Goal: Information Seeking & Learning: Learn about a topic

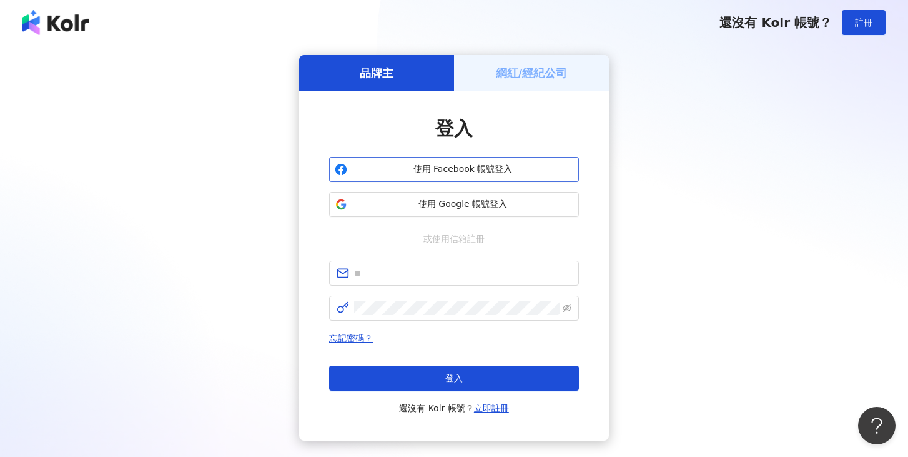
click at [473, 173] on span "使用 Facebook 帳號登入" at bounding box center [462, 169] width 221 height 12
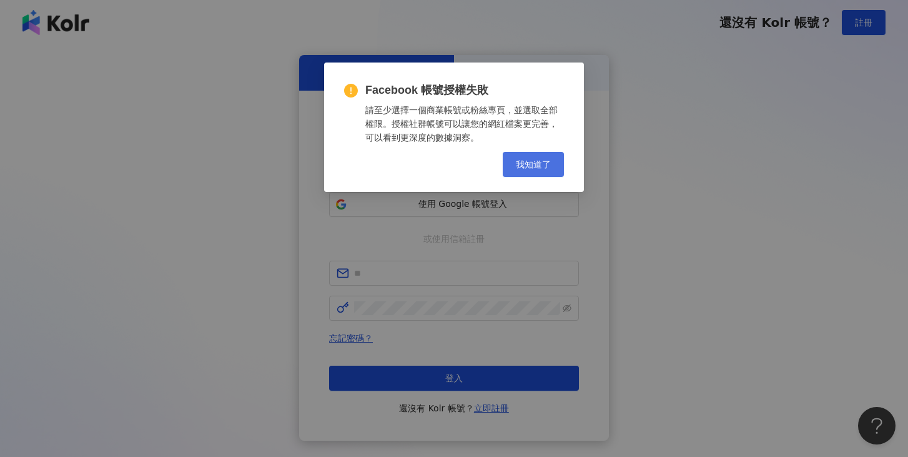
click at [512, 159] on button "我知道了" at bounding box center [533, 164] width 61 height 25
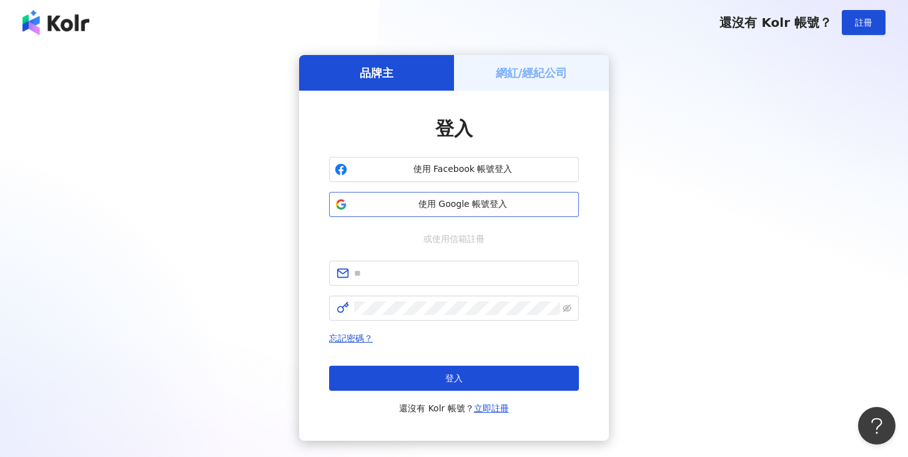
click at [513, 199] on span "使用 Google 帳號登入" at bounding box center [462, 204] width 221 height 12
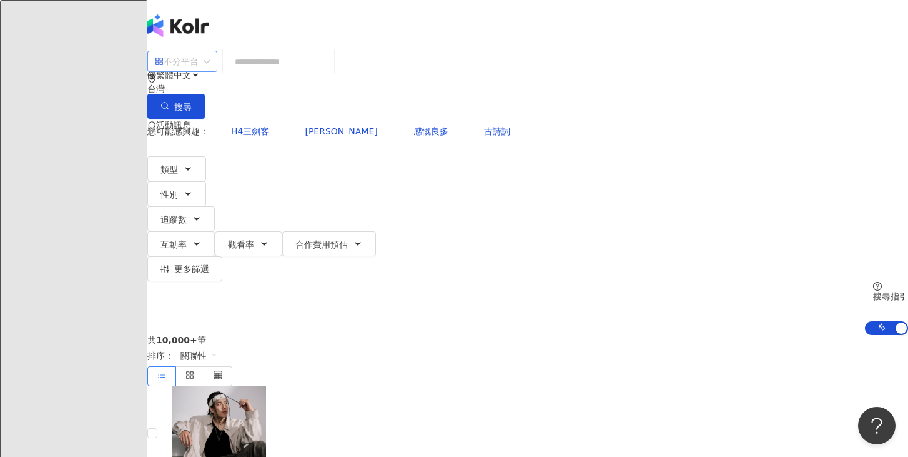
click at [204, 62] on input "search" at bounding box center [182, 61] width 55 height 20
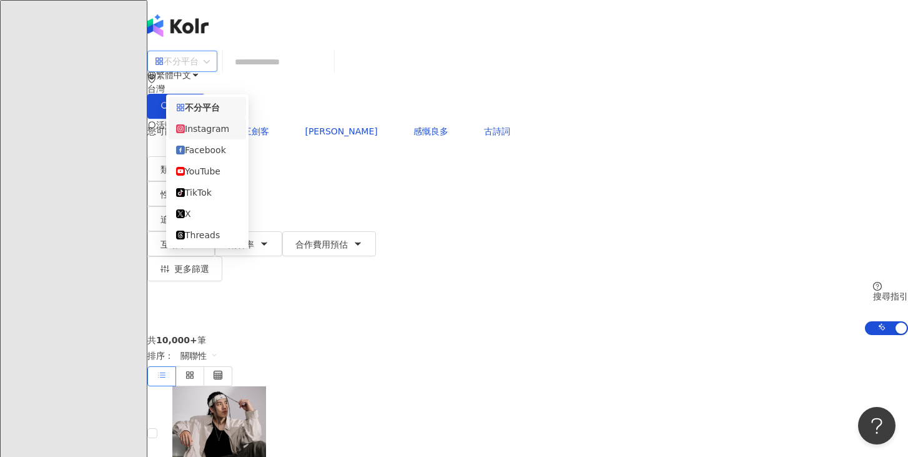
click at [229, 121] on div "Instagram" at bounding box center [207, 128] width 77 height 21
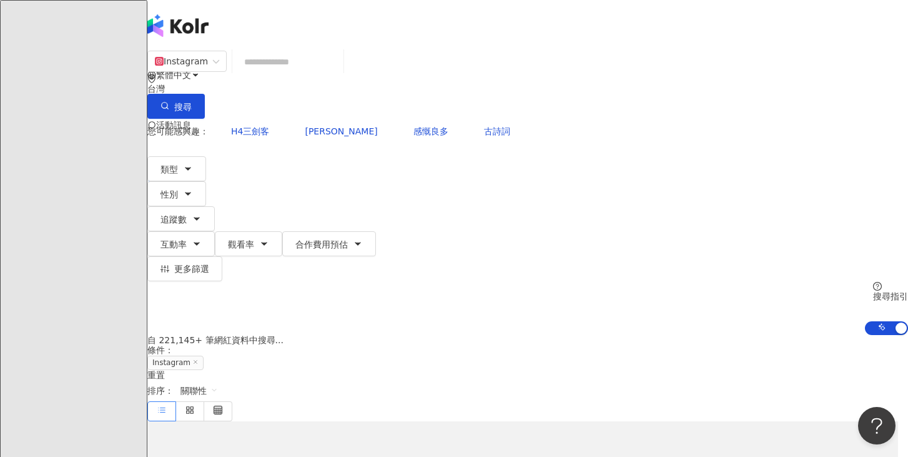
click at [308, 74] on input "search" at bounding box center [287, 62] width 101 height 24
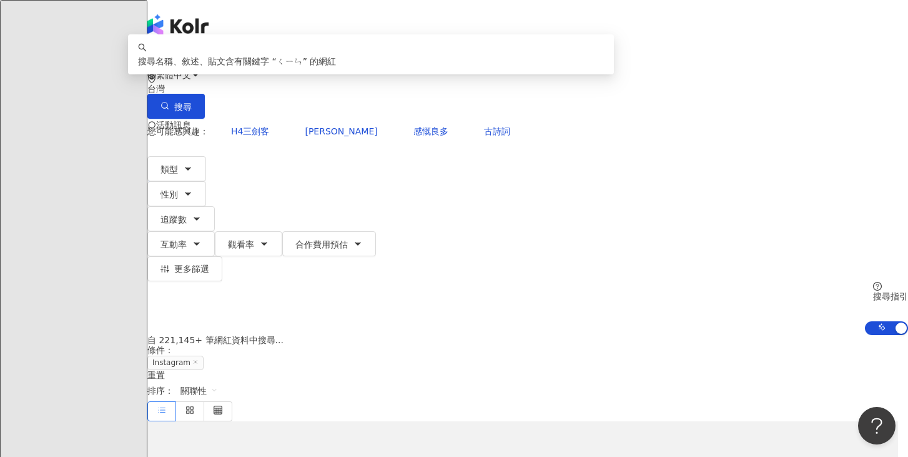
type input "*"
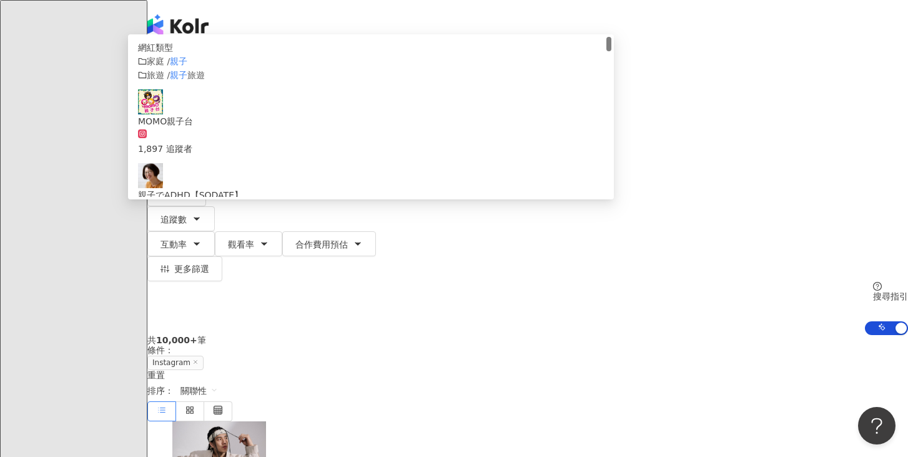
click at [187, 66] on mark "親子" at bounding box center [178, 61] width 17 height 10
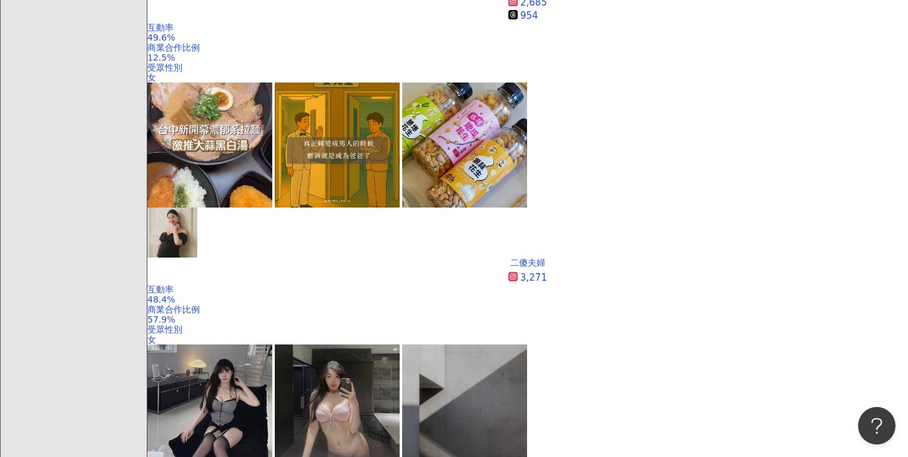
scroll to position [1104, 0]
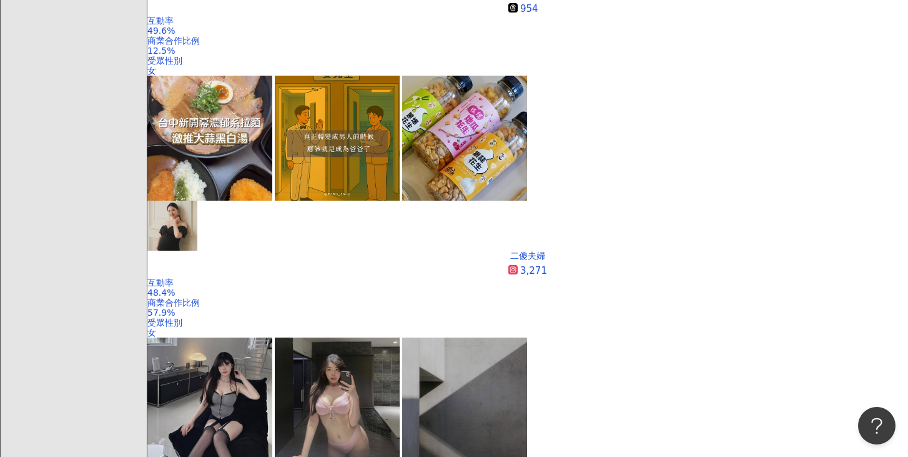
type input "**"
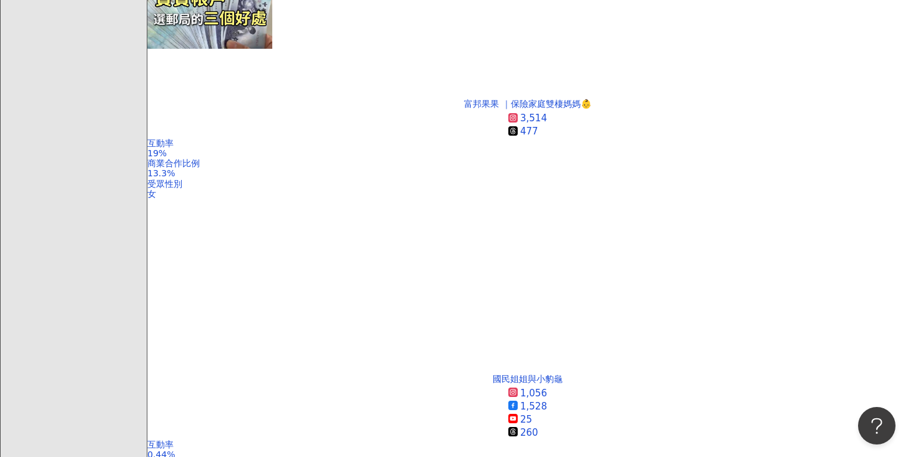
scroll to position [2334, 0]
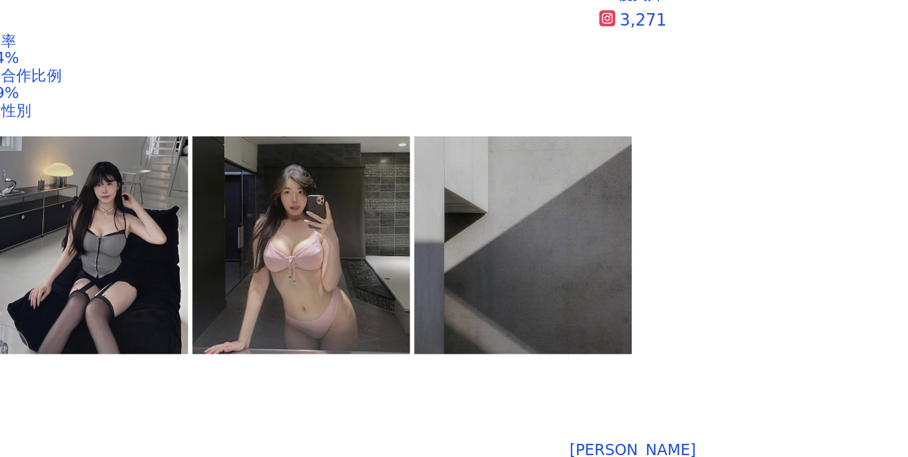
scroll to position [1169, 0]
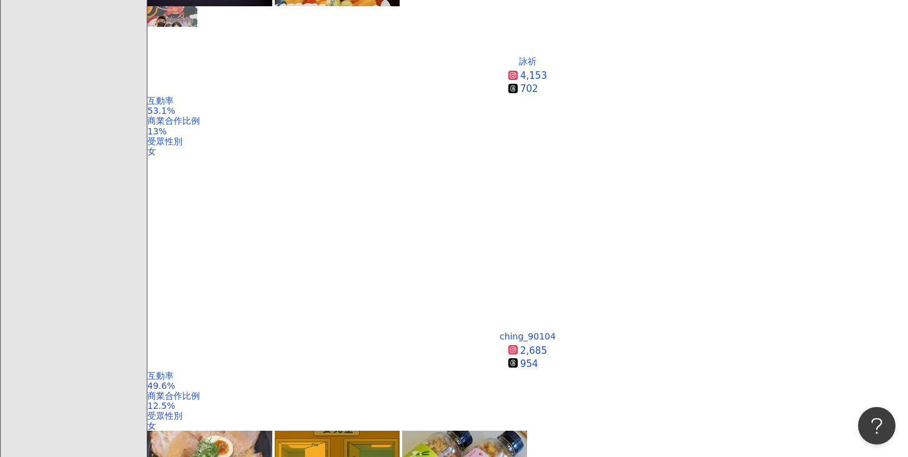
scroll to position [738, 0]
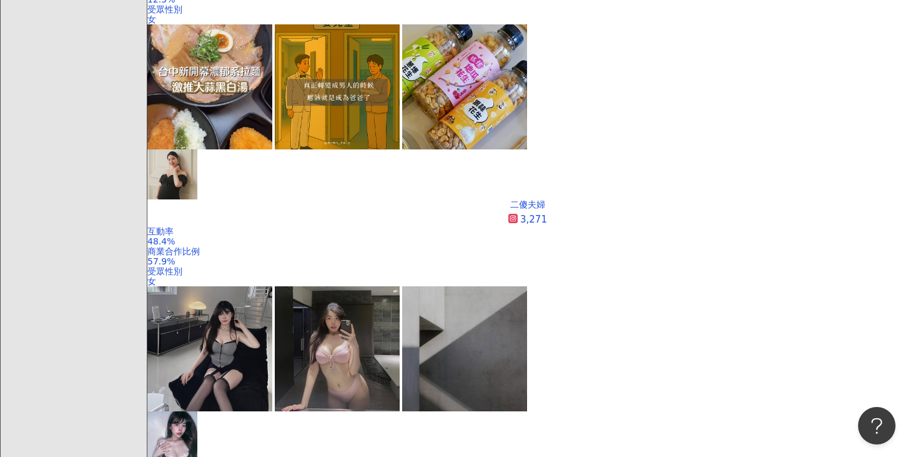
scroll to position [1197, 0]
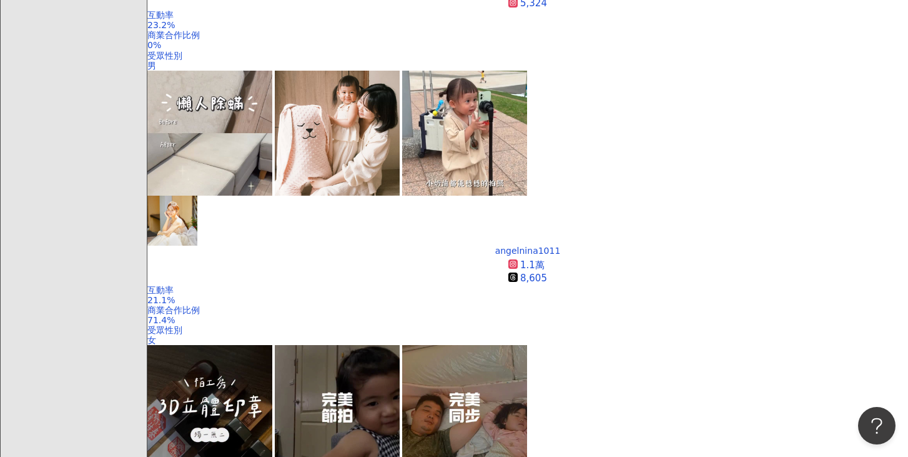
scroll to position [1627, 0]
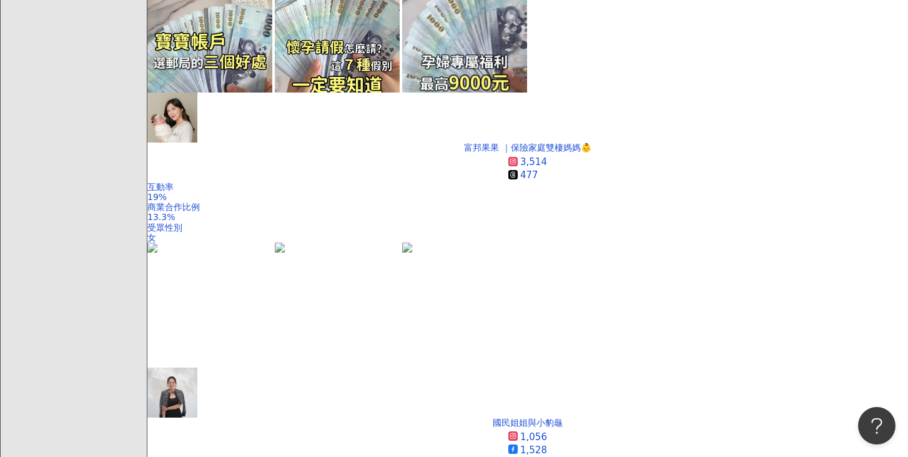
scroll to position [2287, 0]
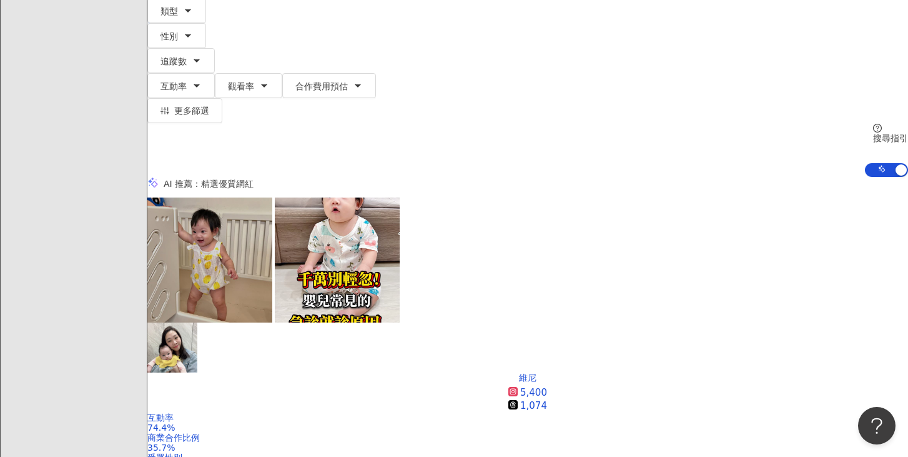
scroll to position [198, 0]
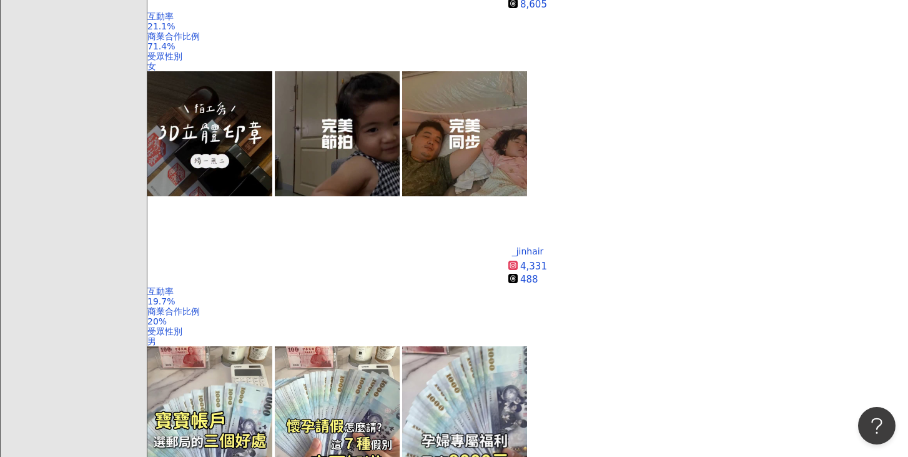
scroll to position [1909, 0]
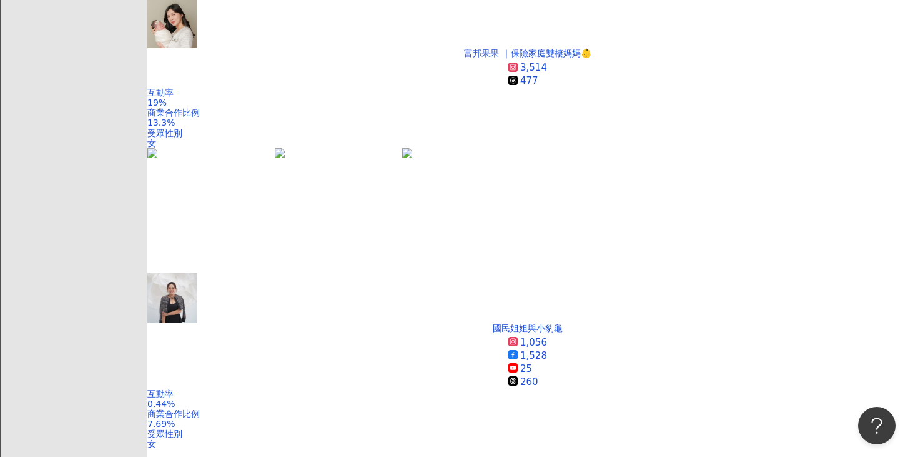
scroll to position [2382, 0]
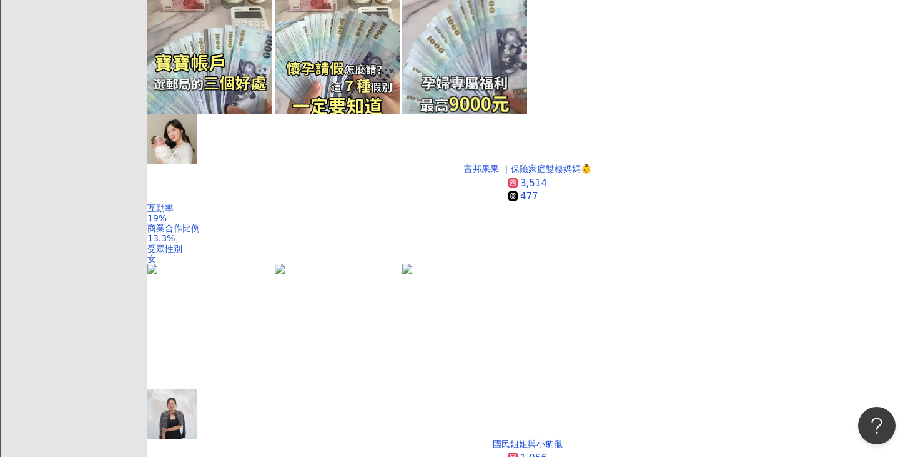
scroll to position [2257, 0]
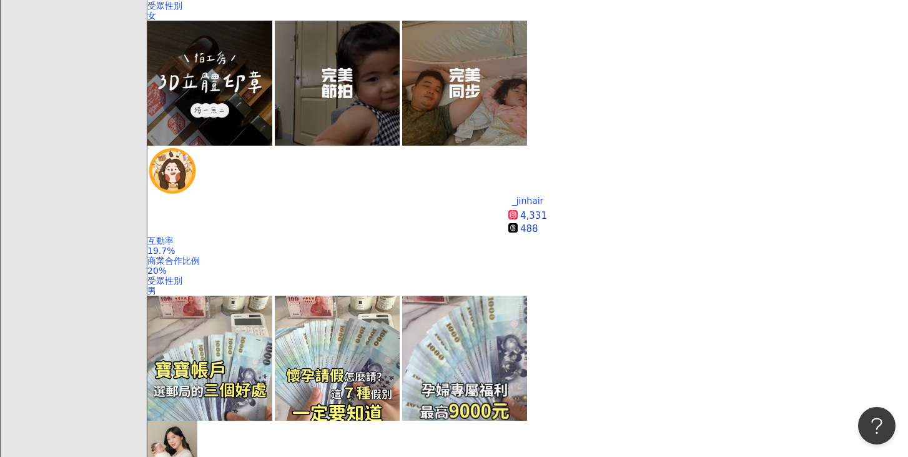
scroll to position [1948, 0]
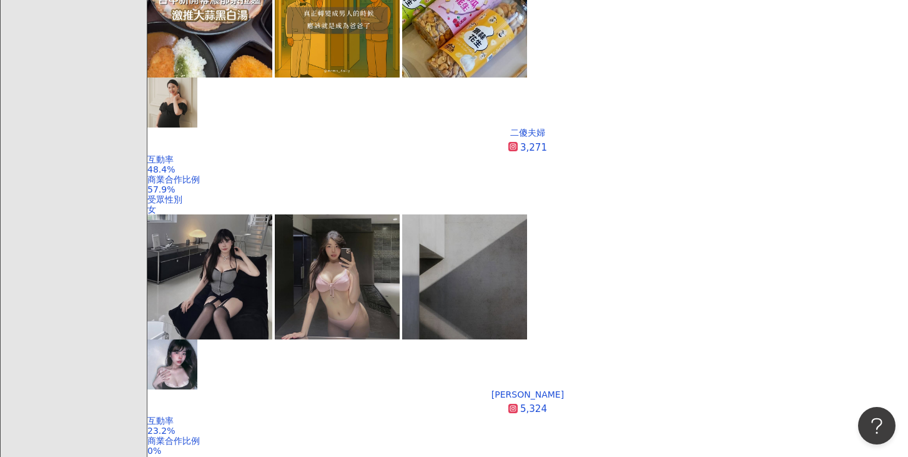
scroll to position [1213, 0]
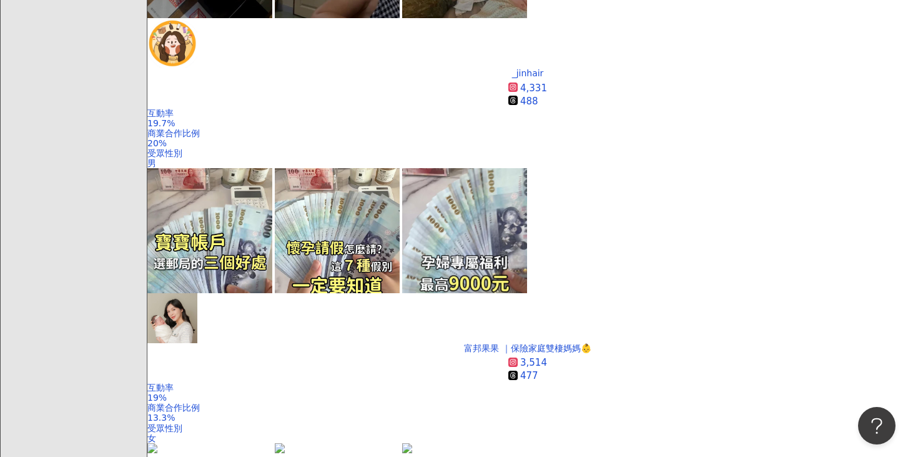
scroll to position [2285, 0]
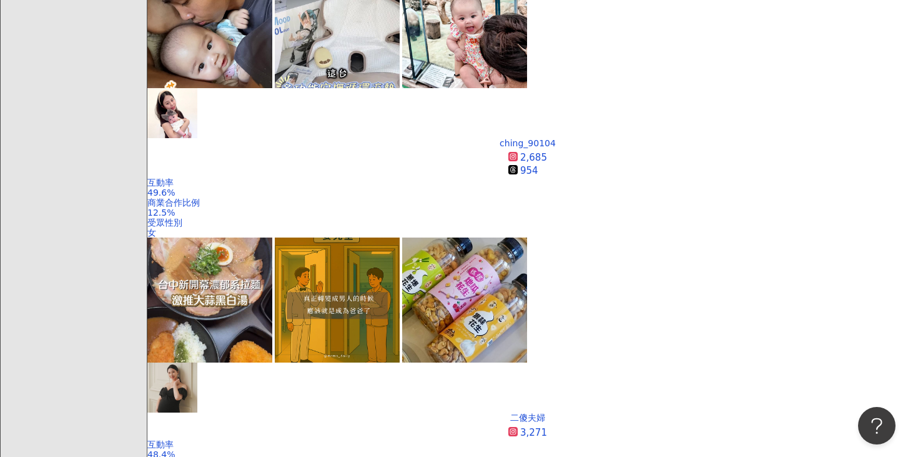
scroll to position [950, 0]
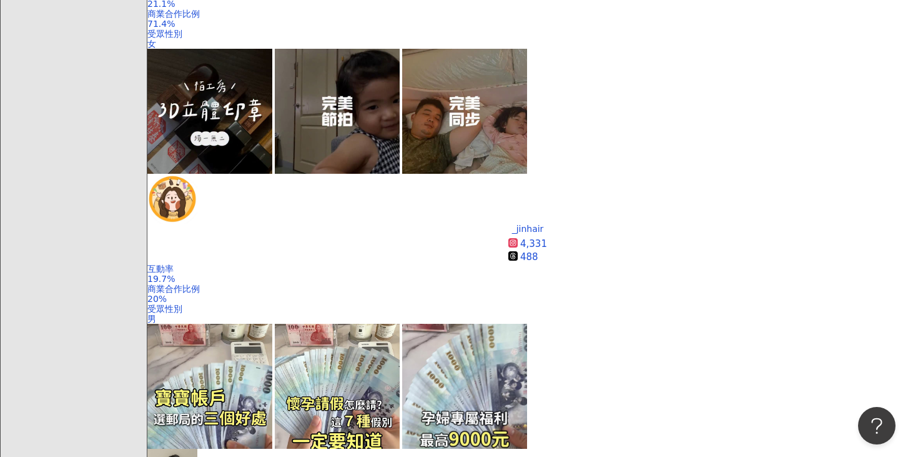
scroll to position [1934, 0]
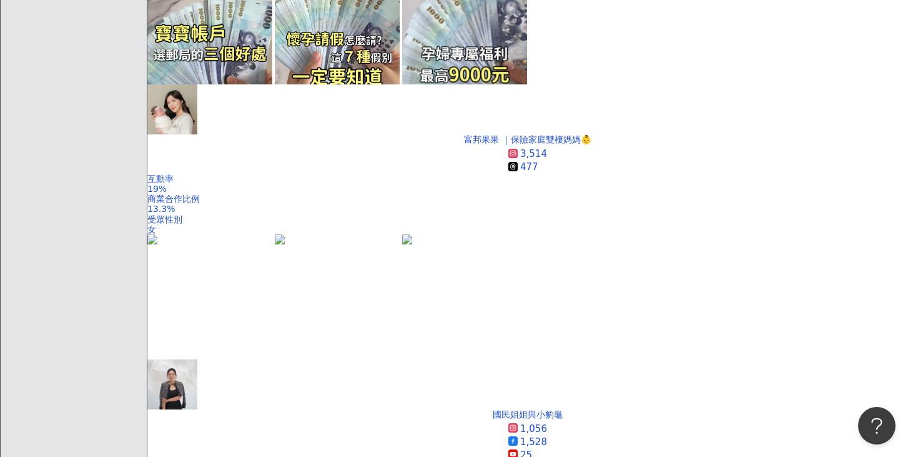
scroll to position [2293, 0]
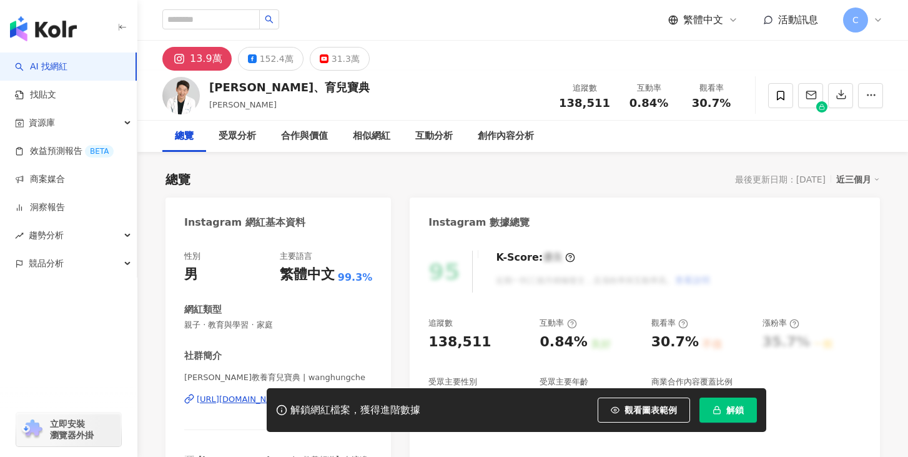
click at [197, 61] on div "13.9萬" at bounding box center [206, 58] width 32 height 17
click at [718, 403] on button "解鎖" at bounding box center [728, 409] width 57 height 25
click at [177, 59] on rect at bounding box center [180, 58] width 12 height 11
click at [248, 400] on div "解鎖網紅檔案，獲得進階數據 觀看圖表範例 解鎖" at bounding box center [454, 410] width 908 height 44
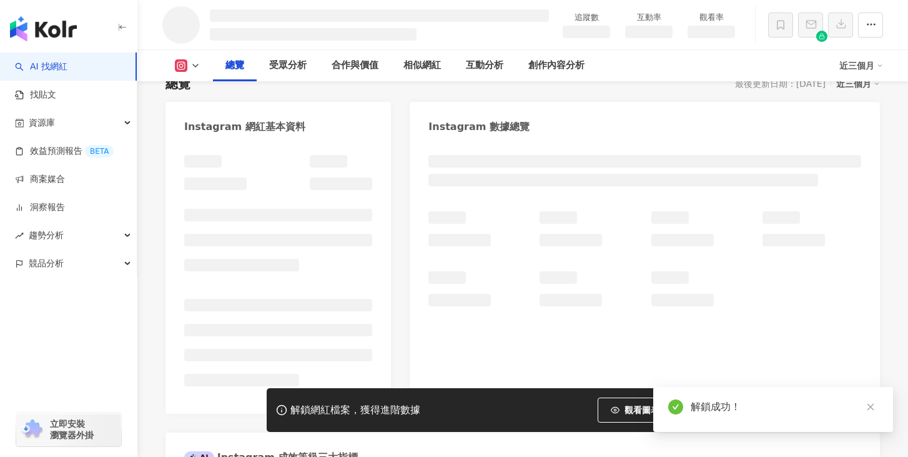
scroll to position [96, 0]
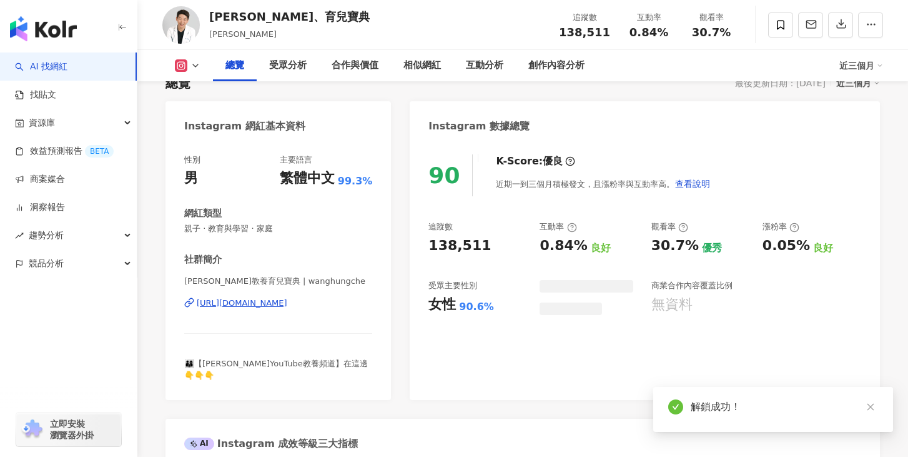
scroll to position [156, 0]
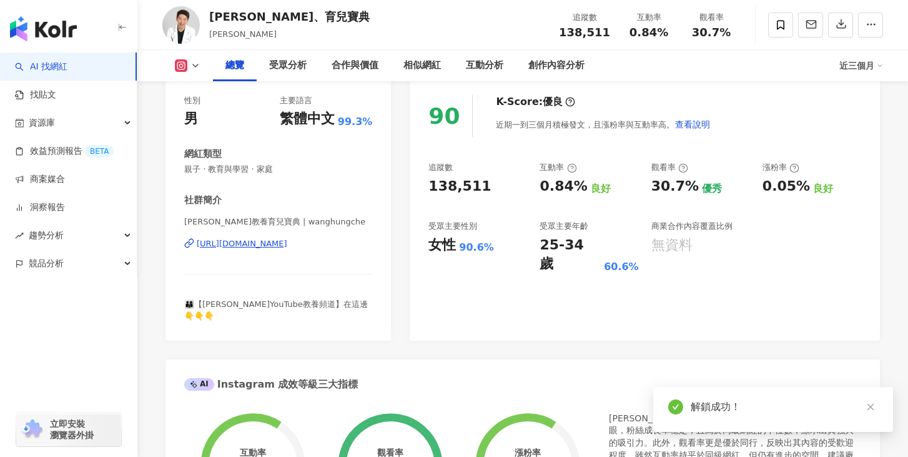
click at [271, 244] on div "https://www.instagram.com/wanghungche/" at bounding box center [242, 243] width 91 height 11
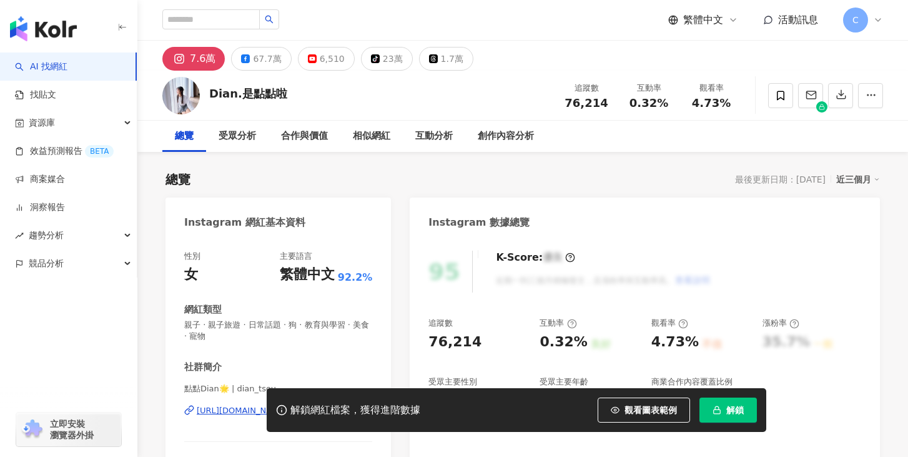
click at [236, 415] on div "解鎖網紅檔案，獲得進階數據 觀看圖表範例 解鎖" at bounding box center [454, 410] width 908 height 44
click at [736, 417] on button "解鎖" at bounding box center [728, 409] width 57 height 25
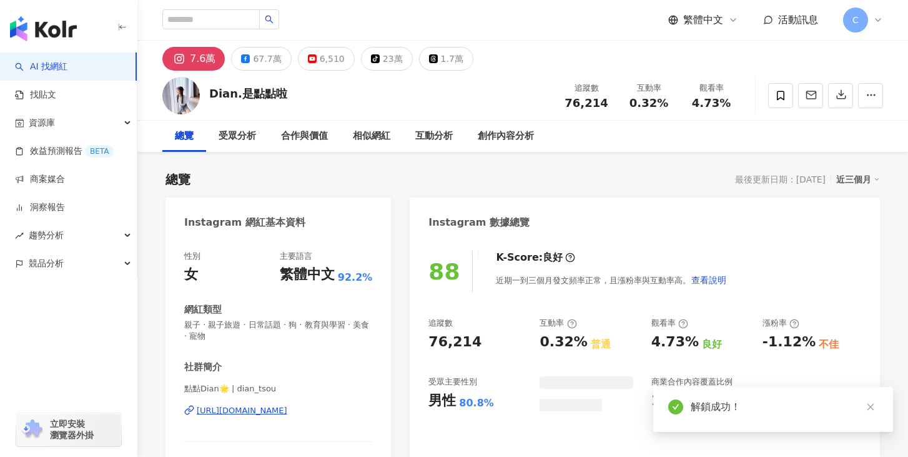
click at [287, 412] on div "https://www.instagram.com/dian_tsou/" at bounding box center [242, 410] width 91 height 11
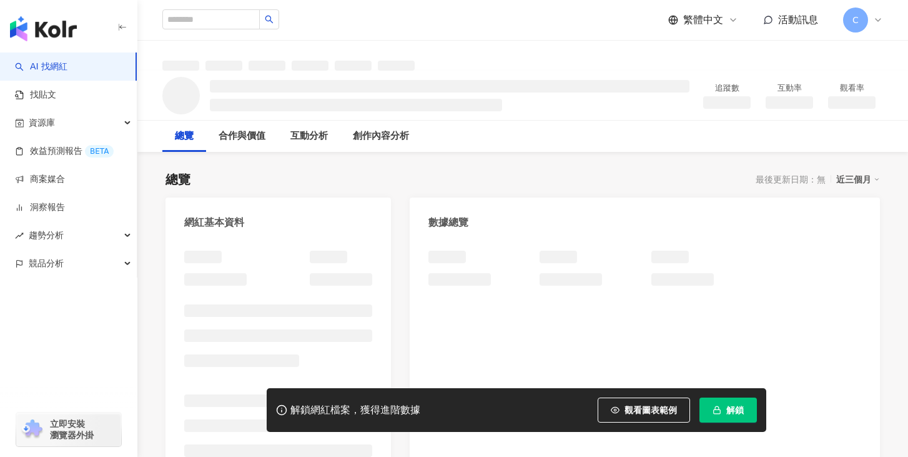
click at [723, 411] on button "解鎖" at bounding box center [728, 409] width 57 height 25
drag, startPoint x: 435, startPoint y: 155, endPoint x: 452, endPoint y: 156, distance: 16.9
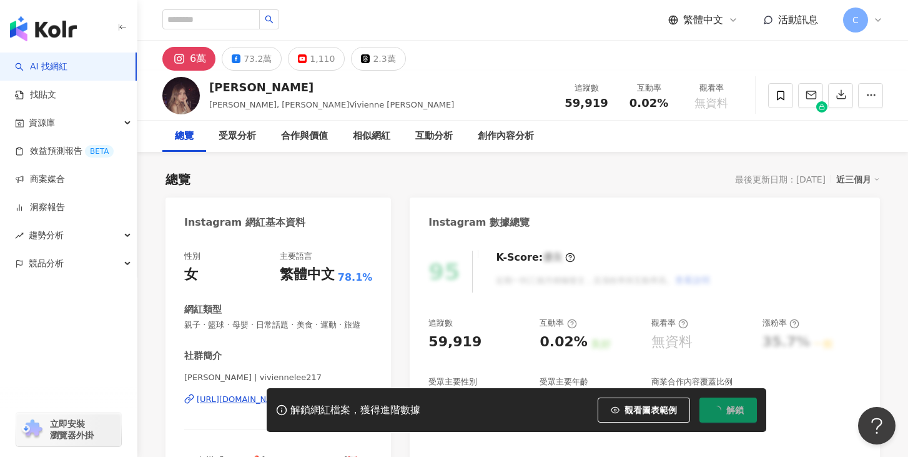
click at [236, 400] on div "解鎖網紅檔案，獲得進階數據 觀看圖表範例 解鎖" at bounding box center [454, 410] width 908 height 44
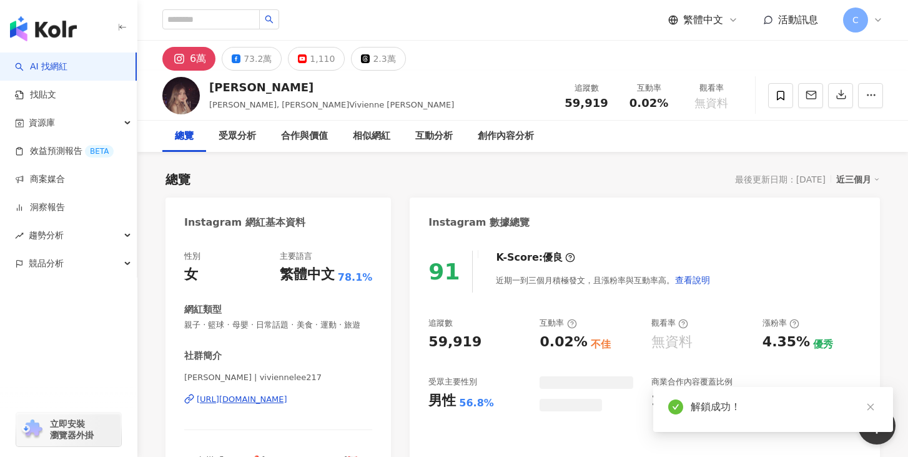
click at [236, 400] on div "https://www.instagram.com/viviennelee217/" at bounding box center [242, 398] width 91 height 11
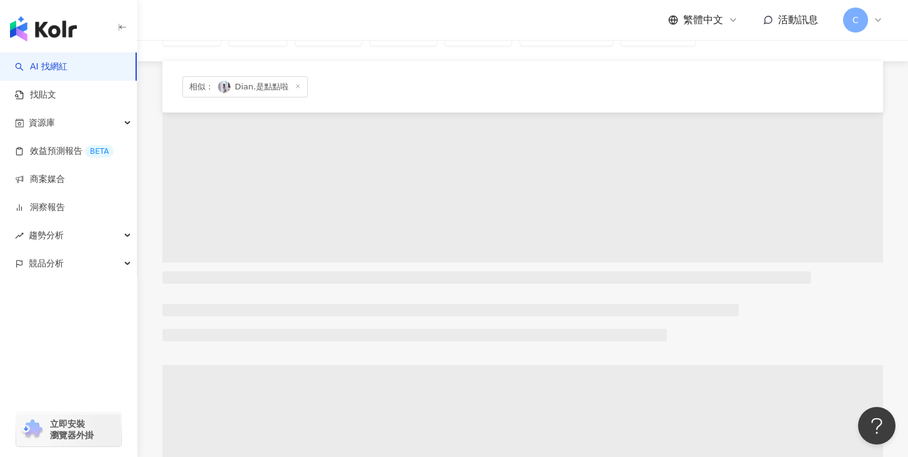
scroll to position [131, 0]
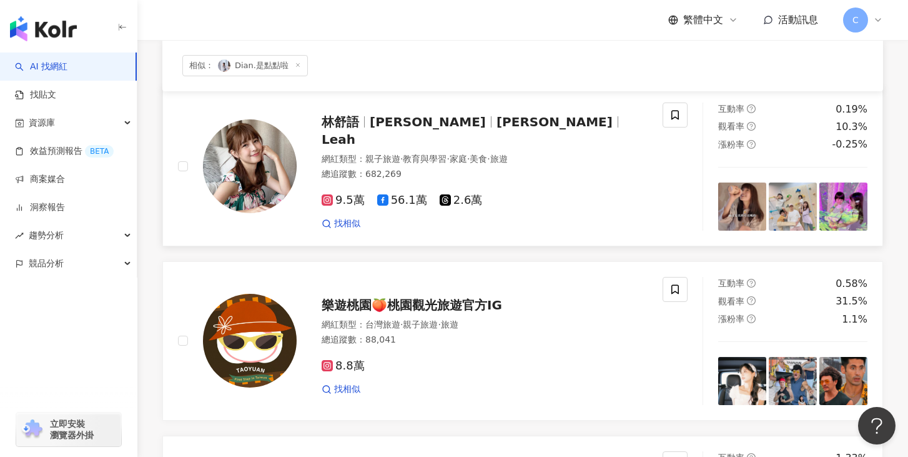
click at [389, 124] on span "[PERSON_NAME]" at bounding box center [428, 121] width 116 height 15
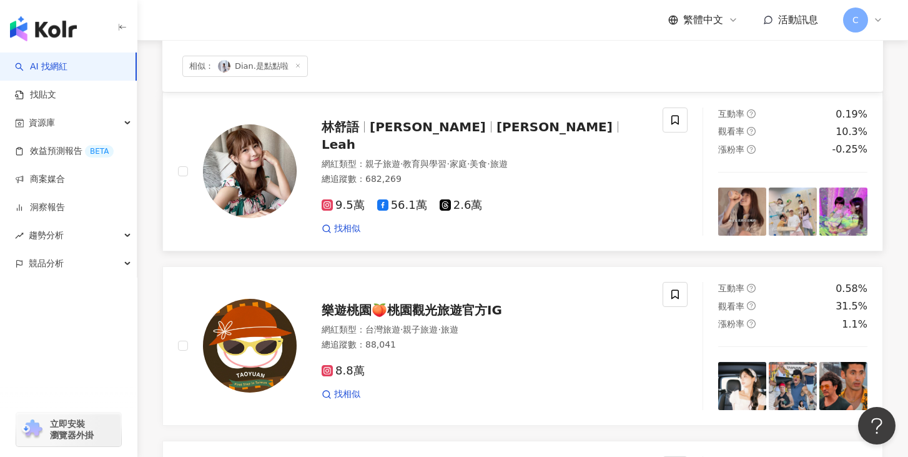
scroll to position [0, 0]
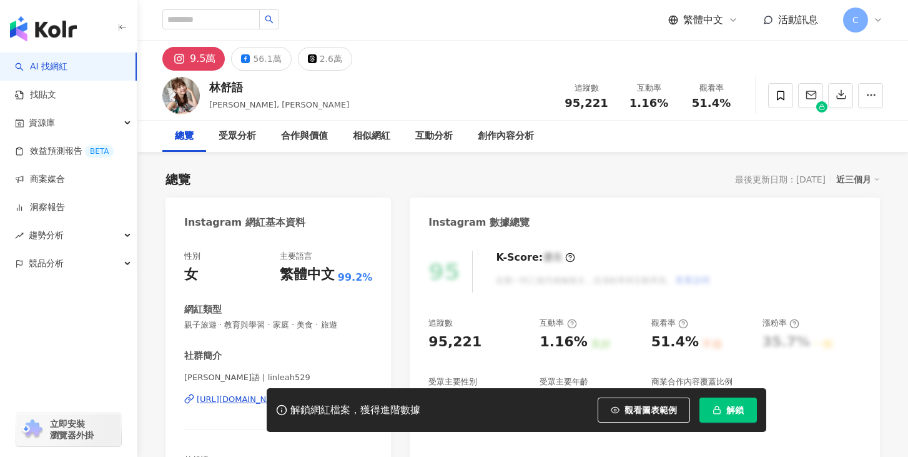
click at [723, 413] on button "解鎖" at bounding box center [728, 409] width 57 height 25
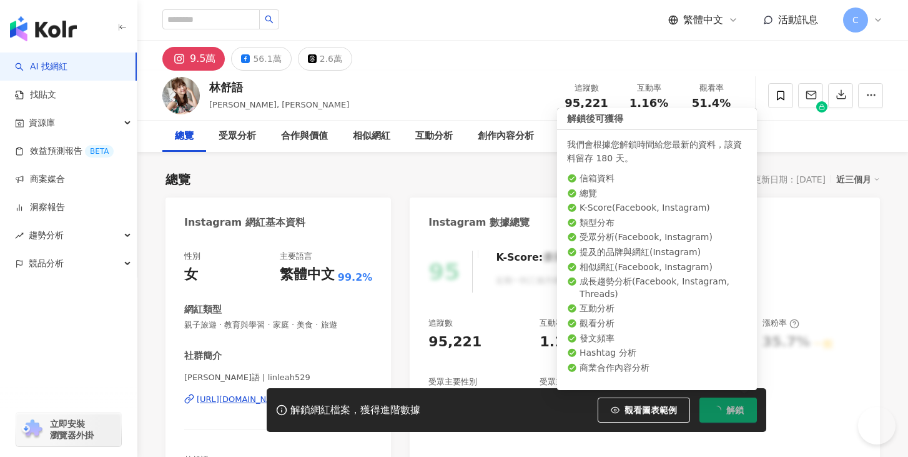
click at [265, 393] on div "https://www.instagram.com/linleah529/" at bounding box center [242, 398] width 91 height 11
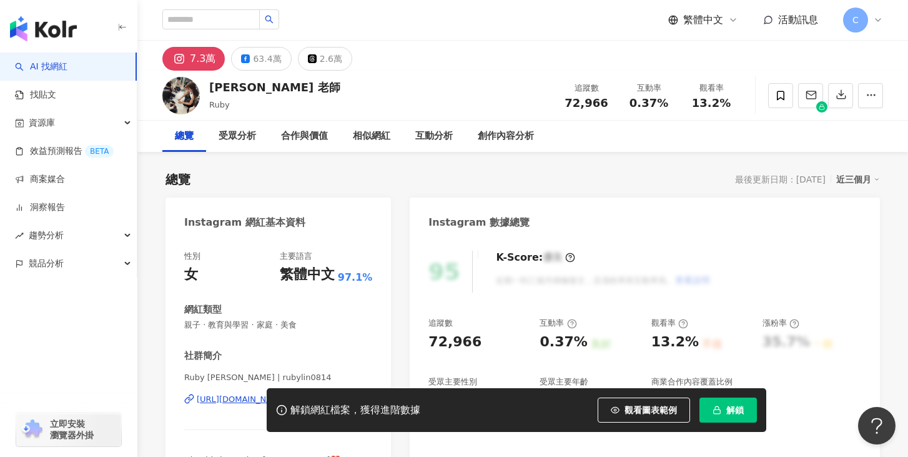
click at [741, 401] on button "解鎖" at bounding box center [728, 409] width 57 height 25
click at [733, 405] on span "解鎖" at bounding box center [734, 410] width 17 height 10
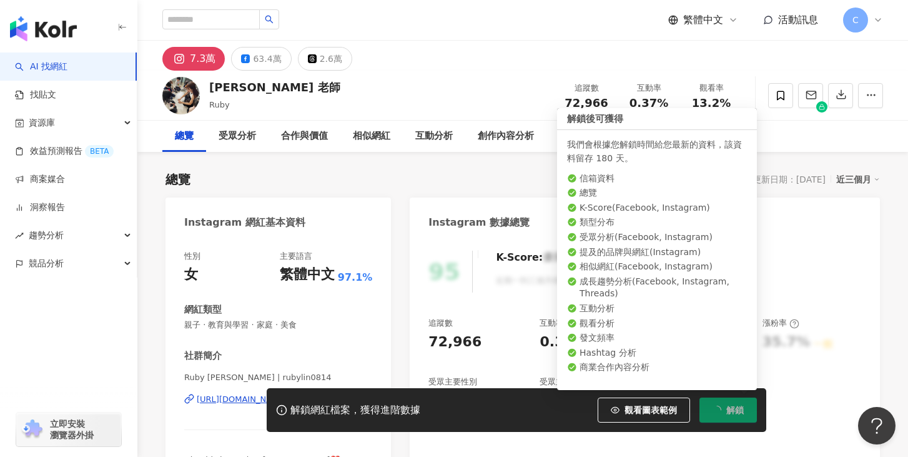
drag, startPoint x: 497, startPoint y: 303, endPoint x: 507, endPoint y: 306, distance: 10.5
click at [498, 304] on div "95 K-Score : 優良 近期一到三個月積極發文，且漲粉率與互動率高。 查看說明 追蹤數 72,966 互動率 0.37% 良好 觀看率 13.2% 不…" at bounding box center [645, 378] width 470 height 280
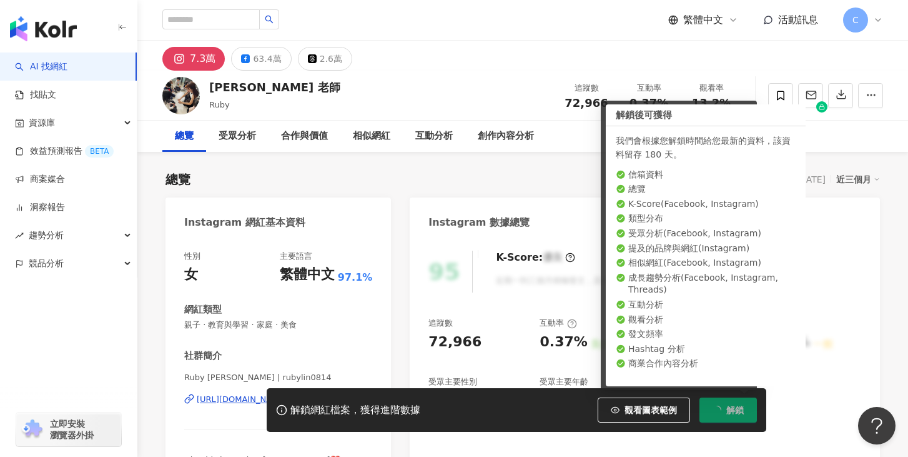
click at [502, 305] on div "95 K-Score : 優良 近期一到三個月積極發文，且漲粉率與互動率高。 查看說明 追蹤數 72,966 互動率 0.37% 良好 觀看率 13.2% 不…" at bounding box center [645, 378] width 470 height 280
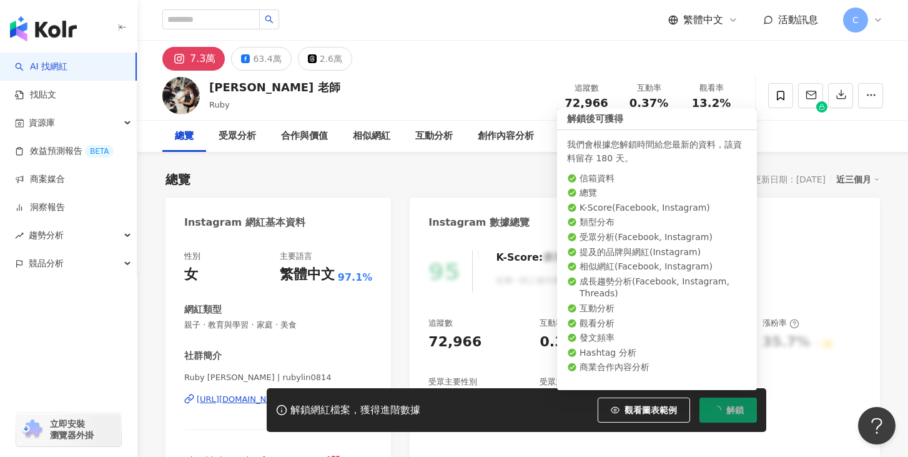
click at [508, 307] on div "95 K-Score : 優良 近期一到三個月積極發文，且漲粉率與互動率高。 查看說明 追蹤數 72,966 互動率 0.37% 良好 觀看率 13.2% 不…" at bounding box center [645, 378] width 470 height 280
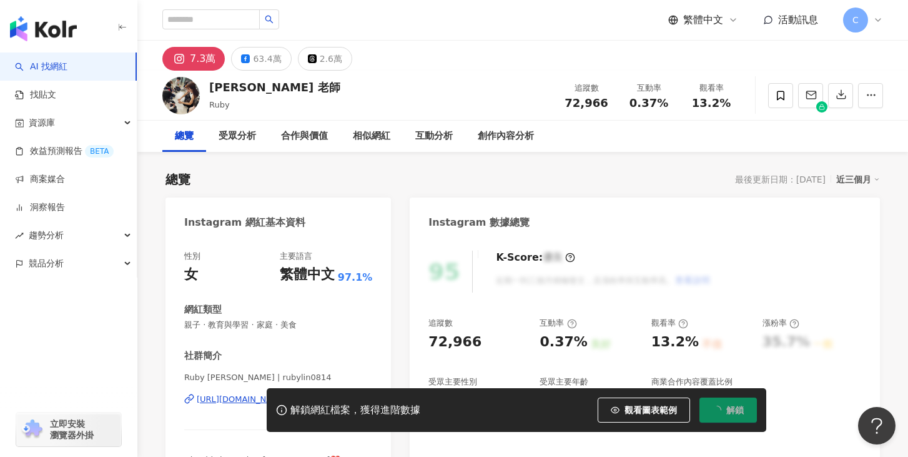
click at [546, 324] on div "互動率" at bounding box center [558, 322] width 37 height 11
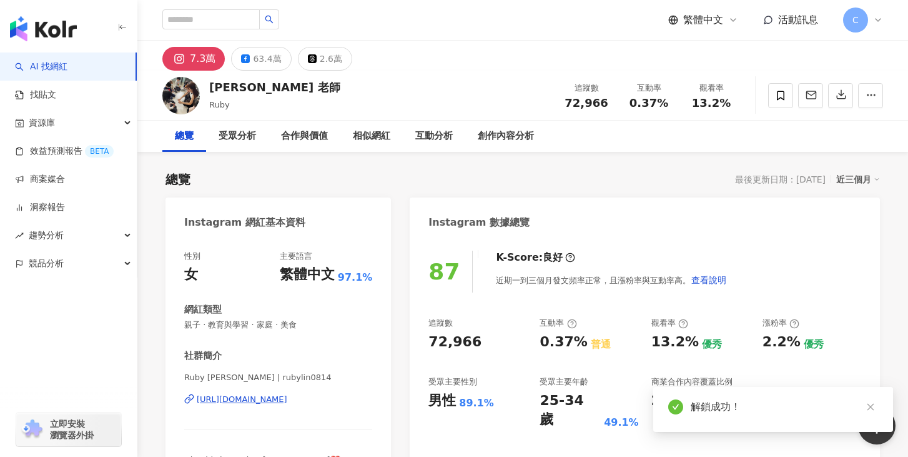
click at [287, 400] on div "https://www.instagram.com/rubylin0814/" at bounding box center [242, 398] width 91 height 11
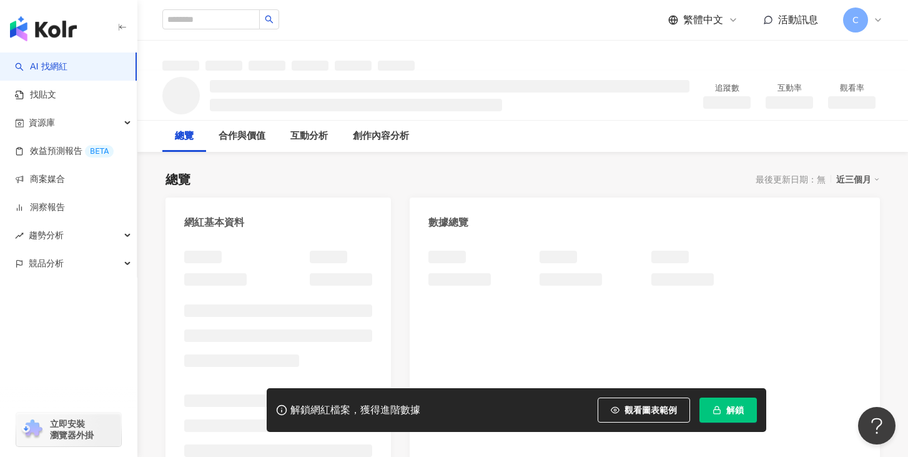
click at [715, 407] on icon "button" at bounding box center [717, 409] width 9 height 9
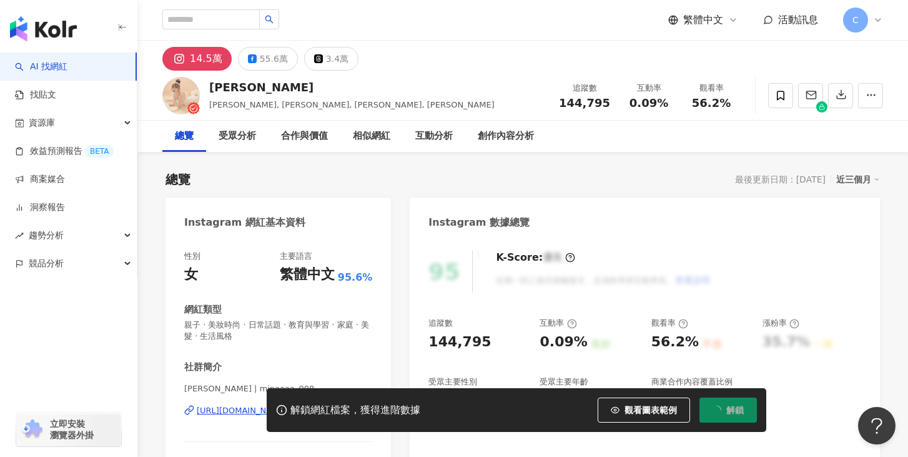
click at [248, 415] on div "解鎖網紅檔案，獲得進階數據 觀看圖表範例 解鎖" at bounding box center [454, 410] width 908 height 44
click at [247, 410] on div "解鎖網紅檔案，獲得進階數據 觀看圖表範例 解鎖" at bounding box center [454, 410] width 908 height 44
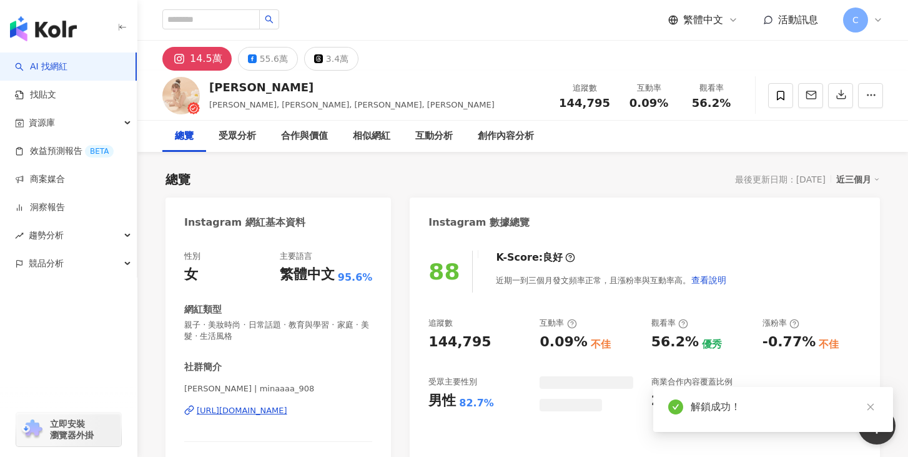
click at [247, 410] on div "https://www.instagram.com/minaaaa_908/" at bounding box center [242, 410] width 91 height 11
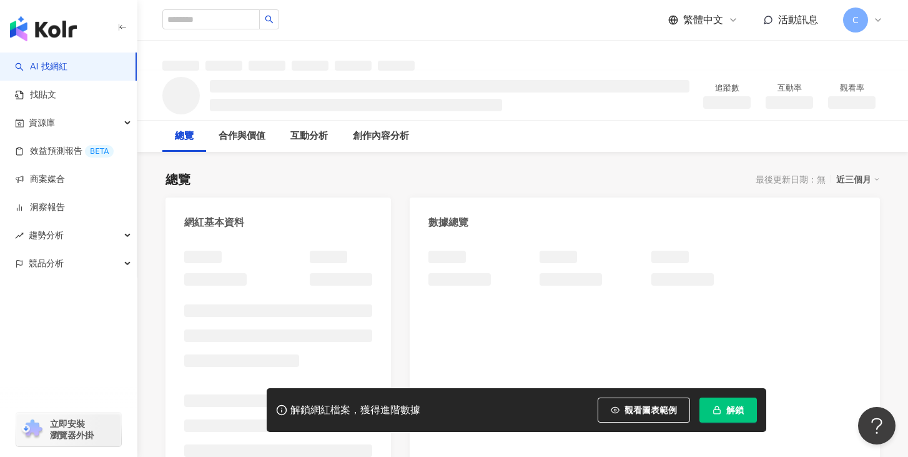
click at [731, 415] on button "解鎖" at bounding box center [728, 409] width 57 height 25
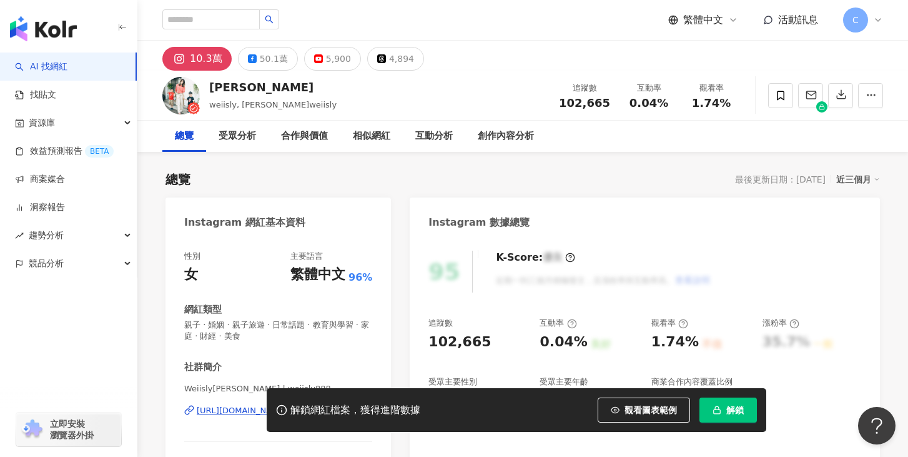
click at [724, 416] on button "解鎖" at bounding box center [728, 409] width 57 height 25
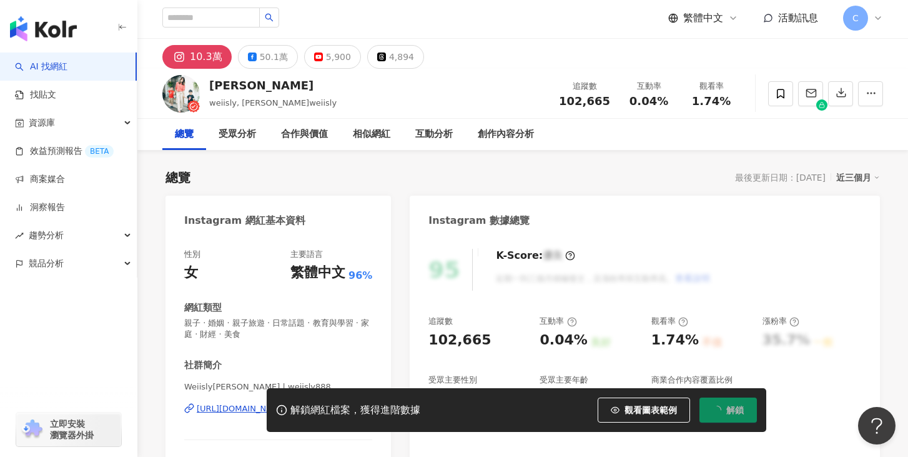
scroll to position [148, 0]
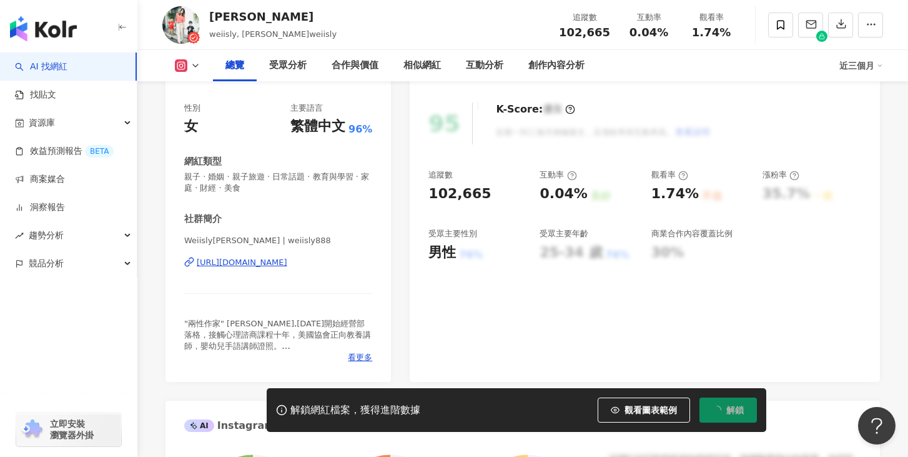
click at [287, 261] on div "https://www.instagram.com/weiisly888/" at bounding box center [242, 262] width 91 height 11
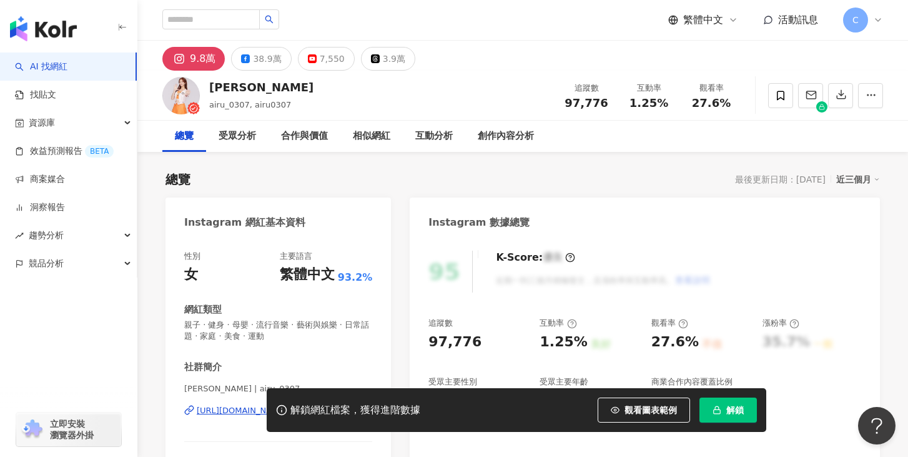
click at [707, 407] on button "解鎖" at bounding box center [728, 409] width 57 height 25
click at [443, 299] on div "95 K-Score : 優良 近期一到三個月積極發文，且漲粉率與互動率高。 查看說明 追蹤數 97,776 互動率 1.25% 良好 觀看率 27.6% 不…" at bounding box center [645, 384] width 470 height 292
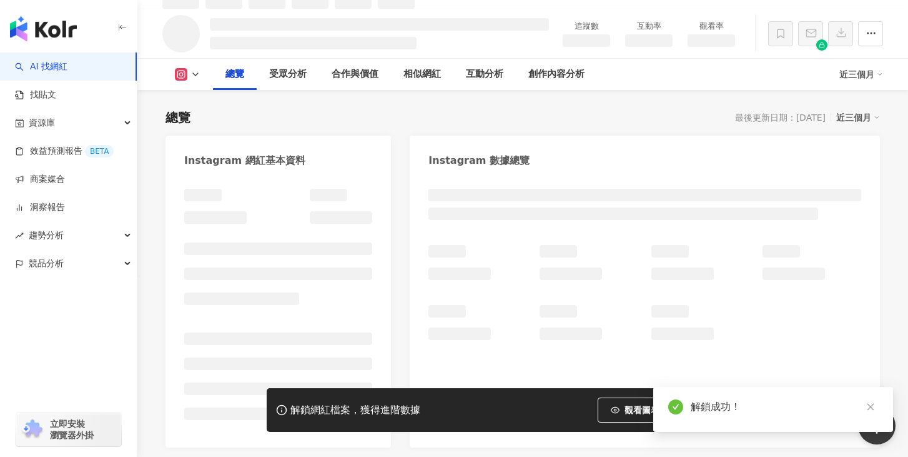
scroll to position [63, 0]
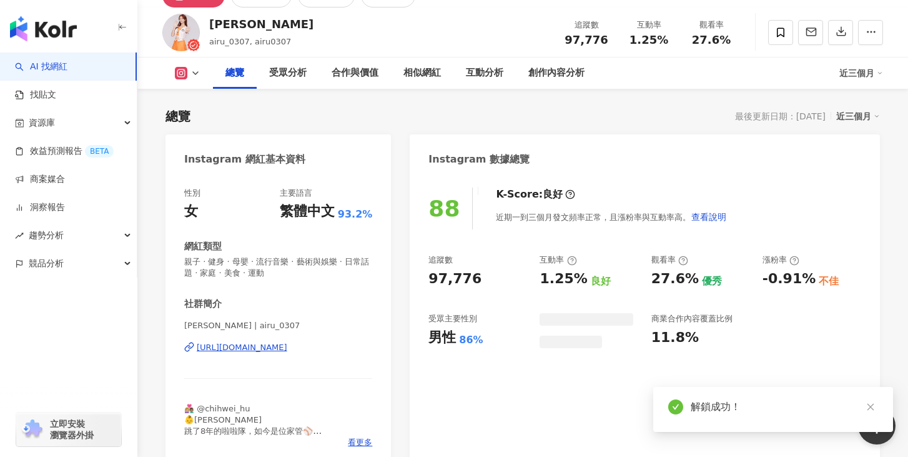
click at [287, 353] on div "[URL][DOMAIN_NAME]" at bounding box center [242, 347] width 91 height 11
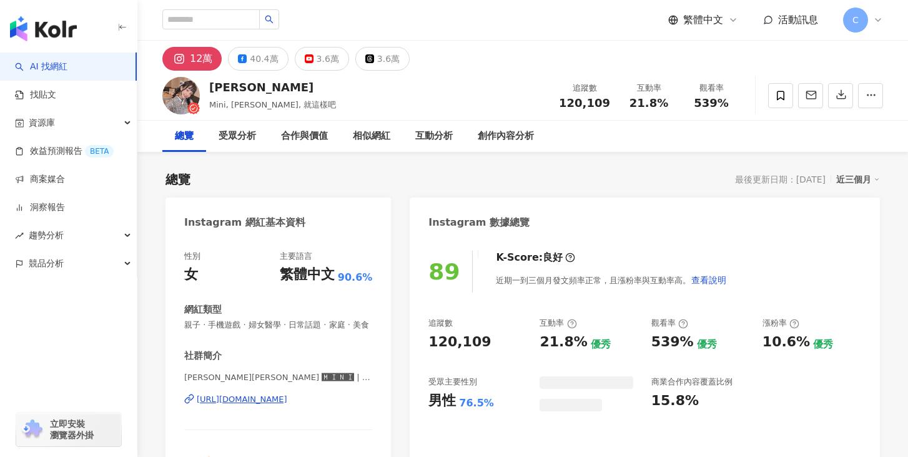
click at [264, 402] on div "[URL][DOMAIN_NAME]" at bounding box center [242, 398] width 91 height 11
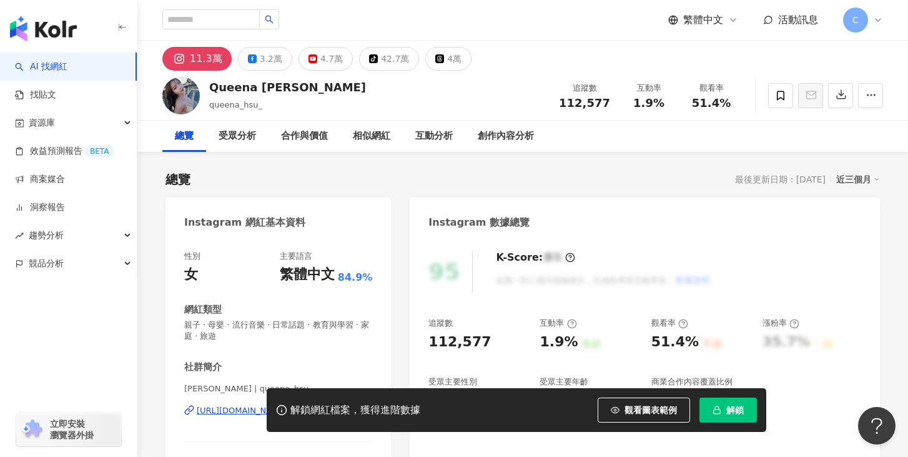
click at [743, 415] on button "解鎖" at bounding box center [728, 409] width 57 height 25
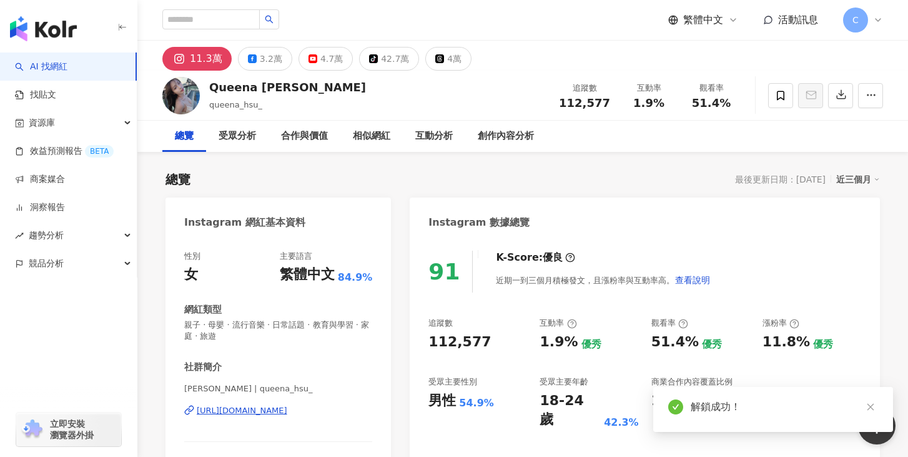
click at [274, 405] on div "https://www.instagram.com/queena_hsu_/" at bounding box center [242, 410] width 91 height 11
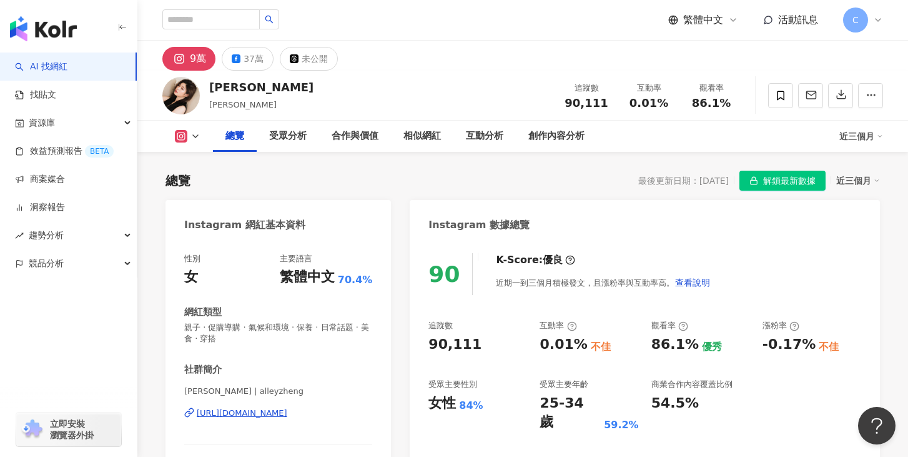
scroll to position [121, 0]
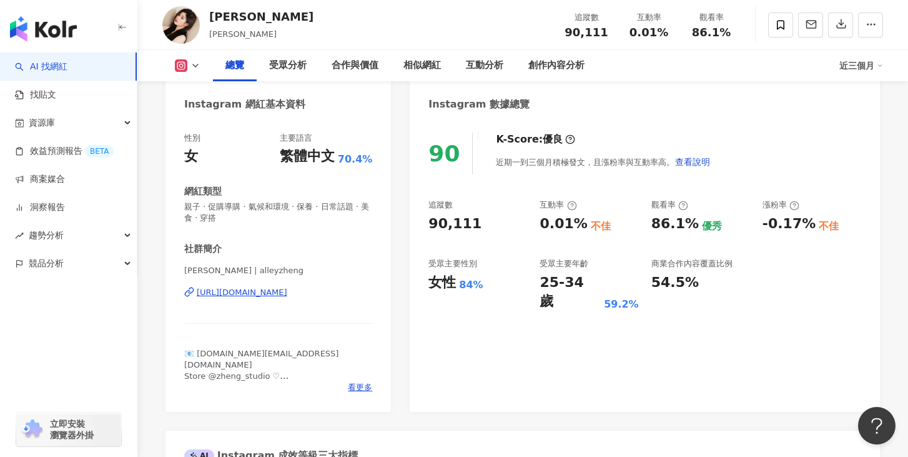
click at [287, 291] on div "https://www.instagram.com/alleyzheng/" at bounding box center [242, 292] width 91 height 11
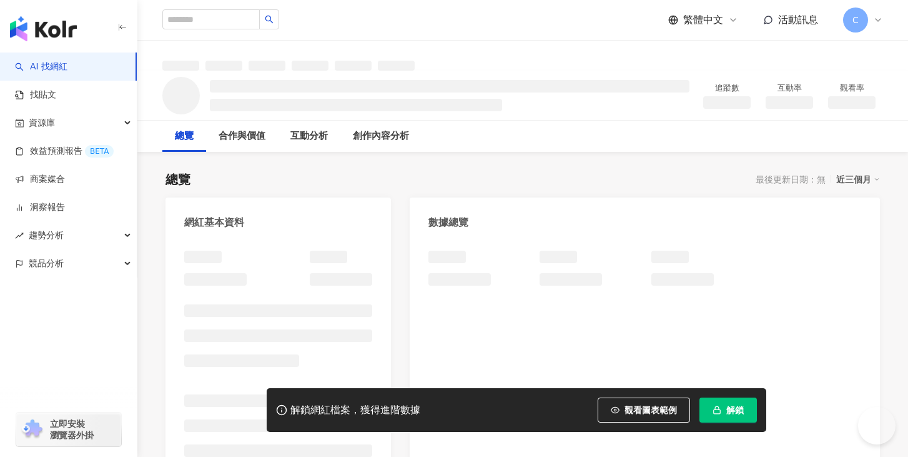
scroll to position [70, 0]
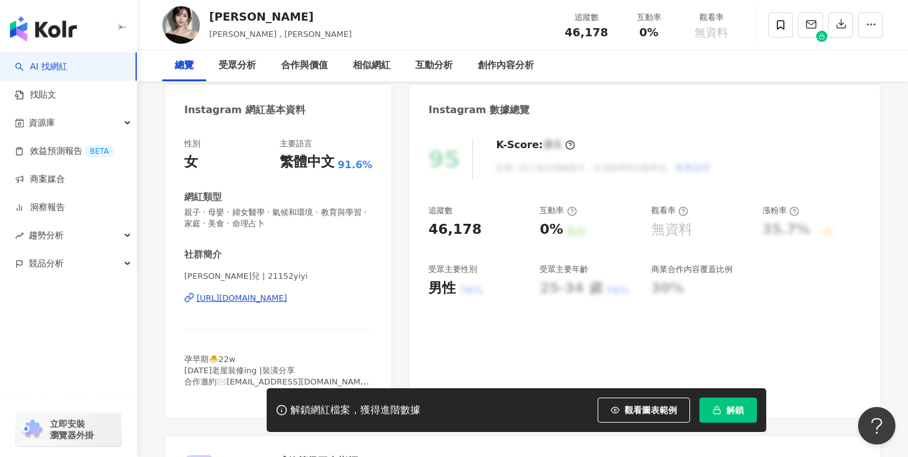
scroll to position [119, 0]
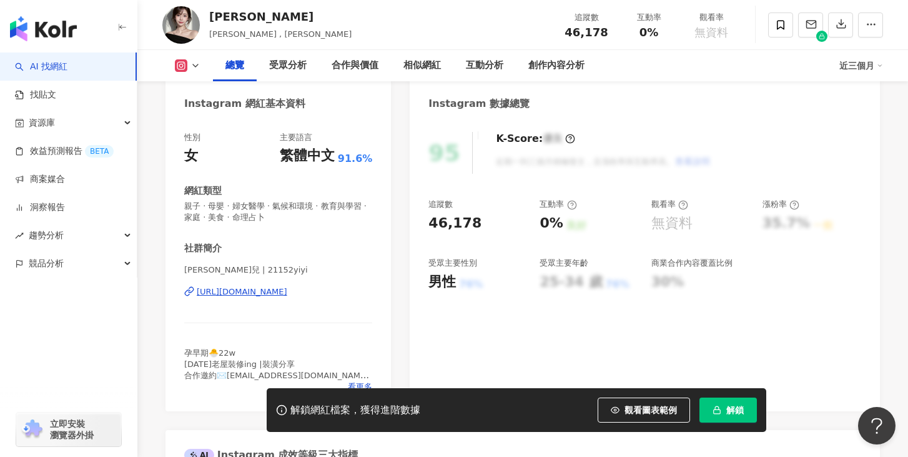
click at [287, 286] on div "[URL][DOMAIN_NAME]" at bounding box center [242, 291] width 91 height 11
